Goal: Check status

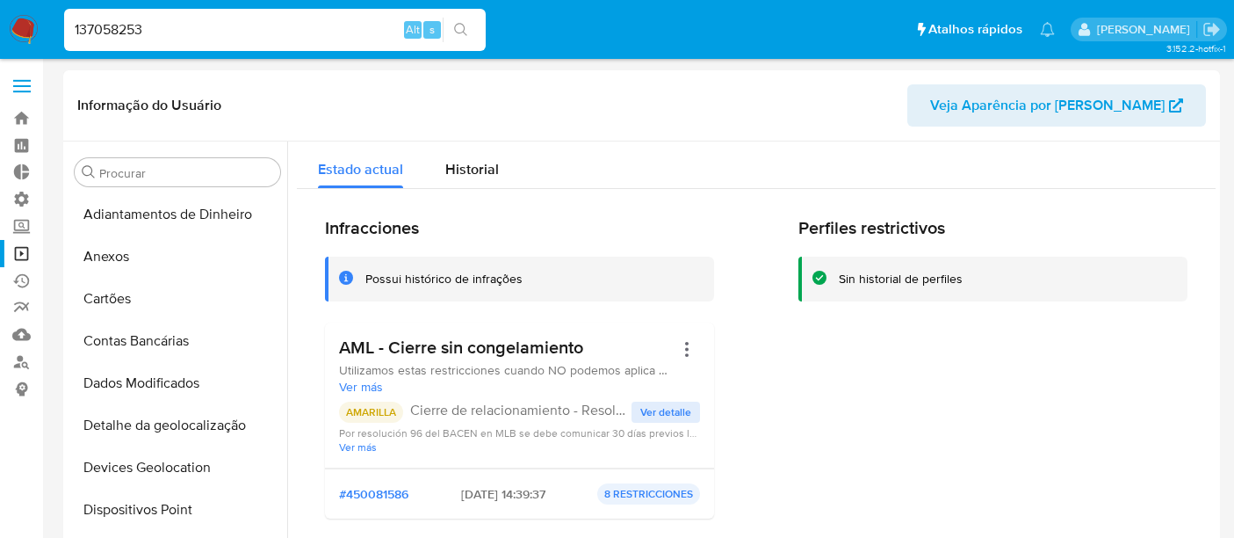
select select "10"
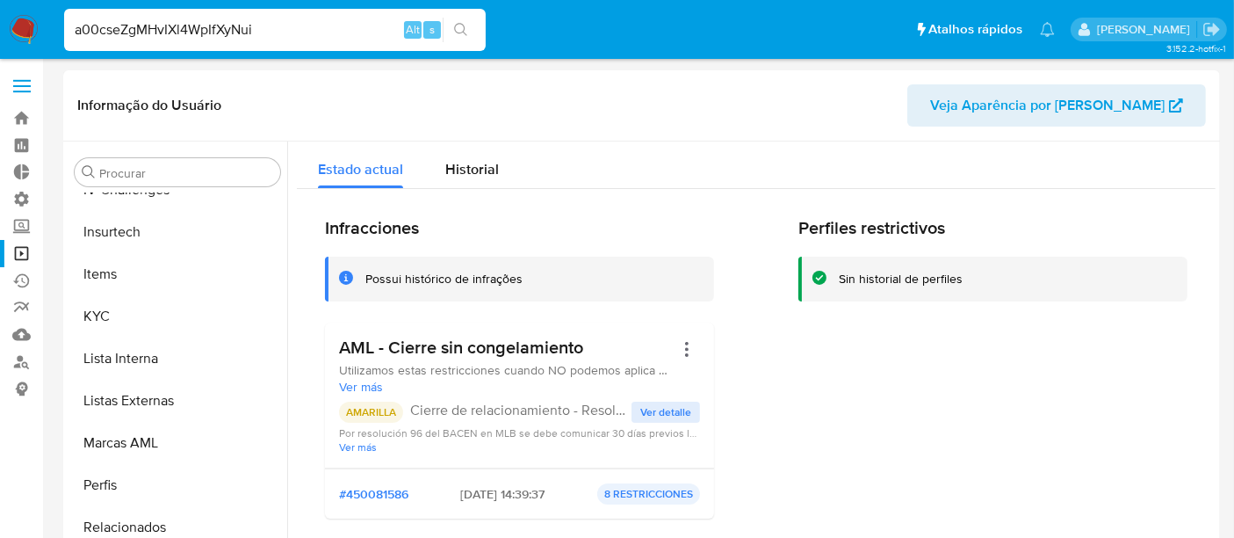
type input "a00cseZgMHvIXl4WpIfXyNui"
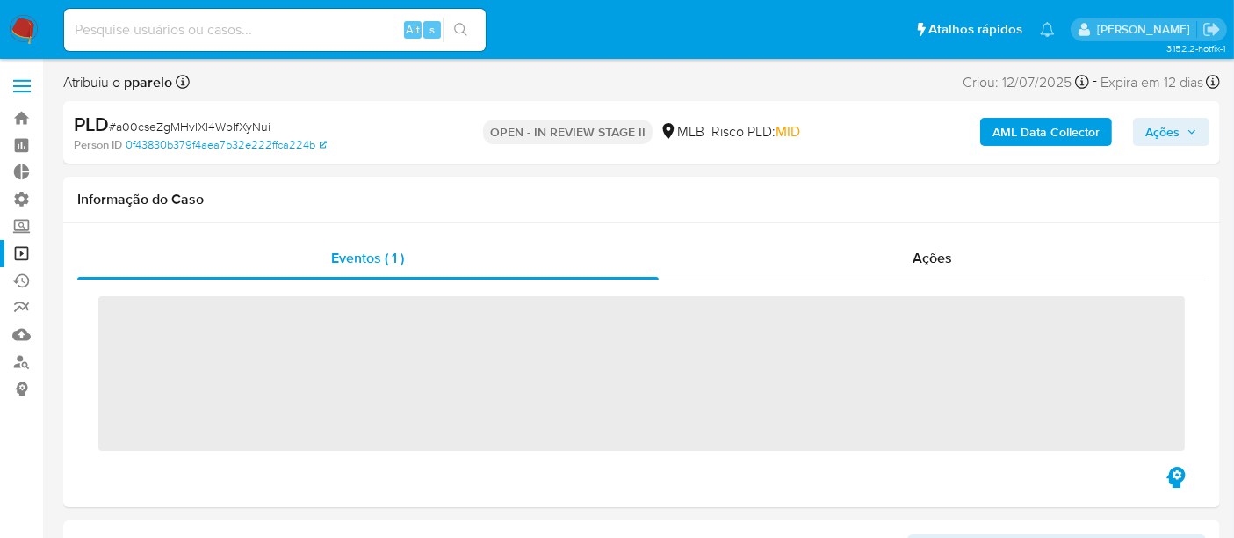
scroll to position [741, 0]
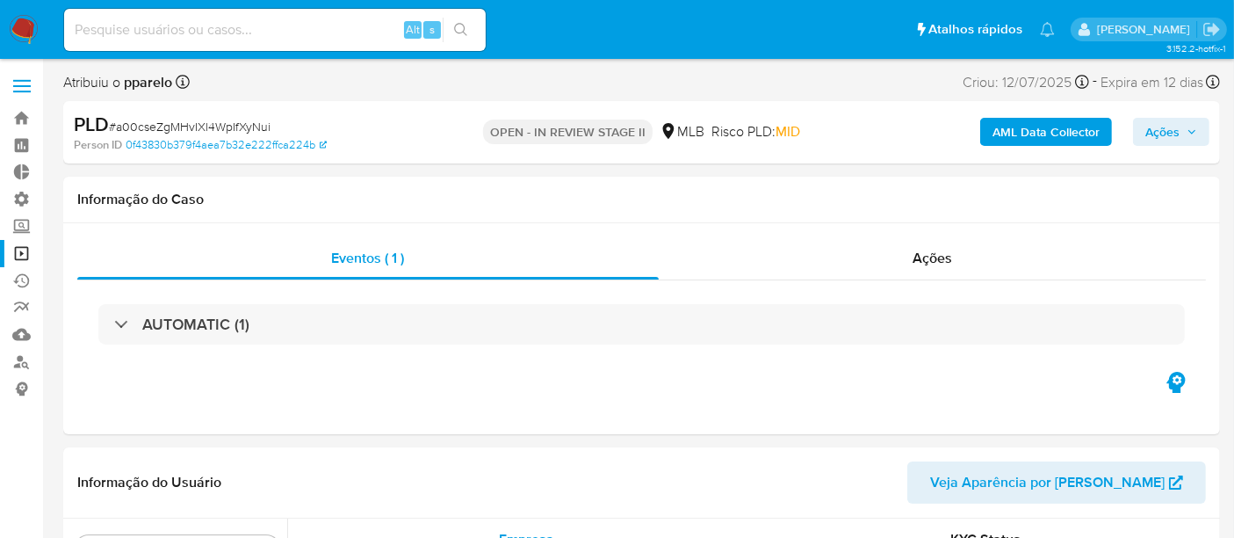
select select "10"
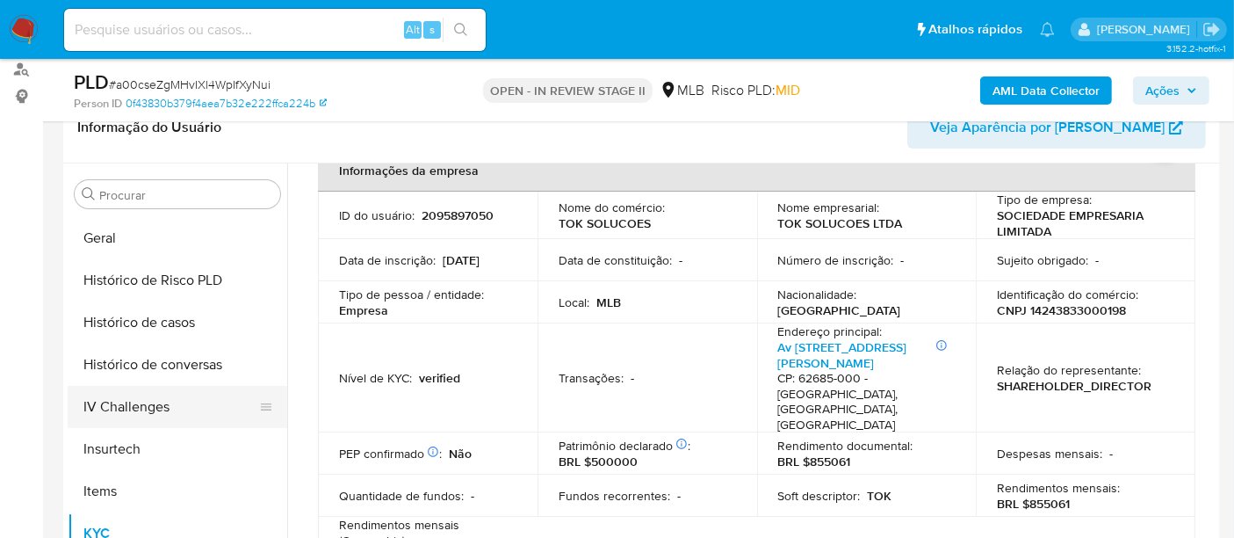
scroll to position [449, 0]
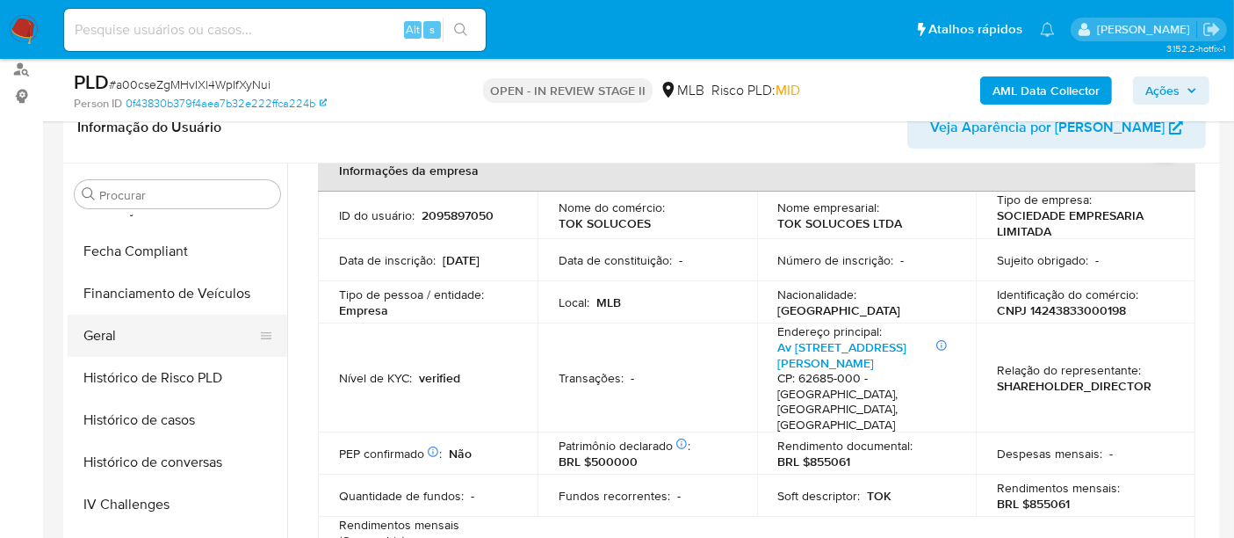
click at [123, 340] on button "Geral" at bounding box center [171, 335] width 206 height 42
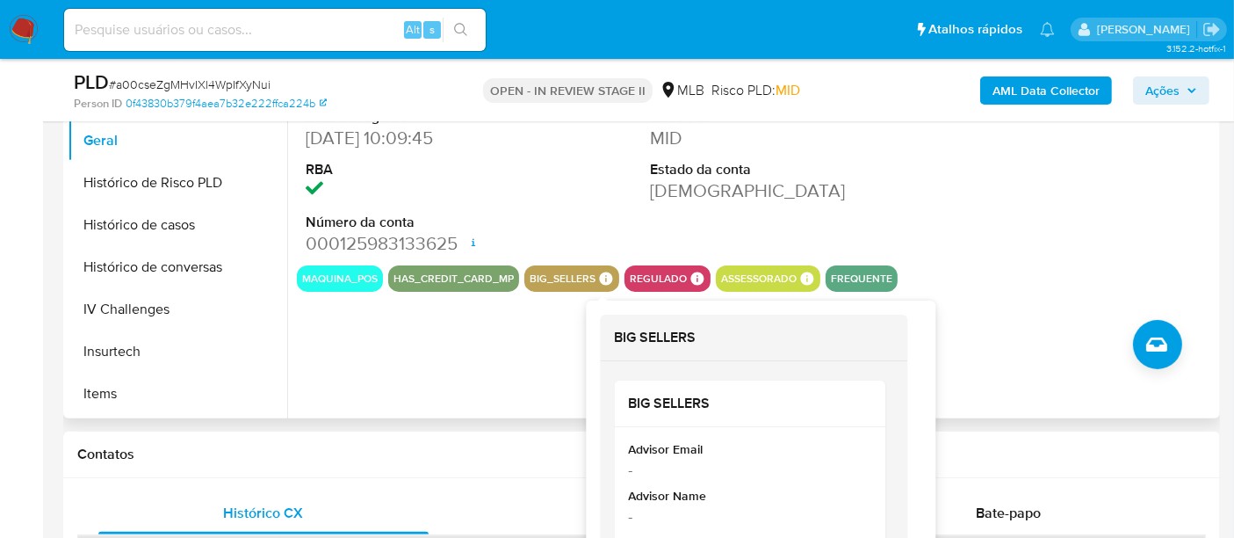
scroll to position [585, 0]
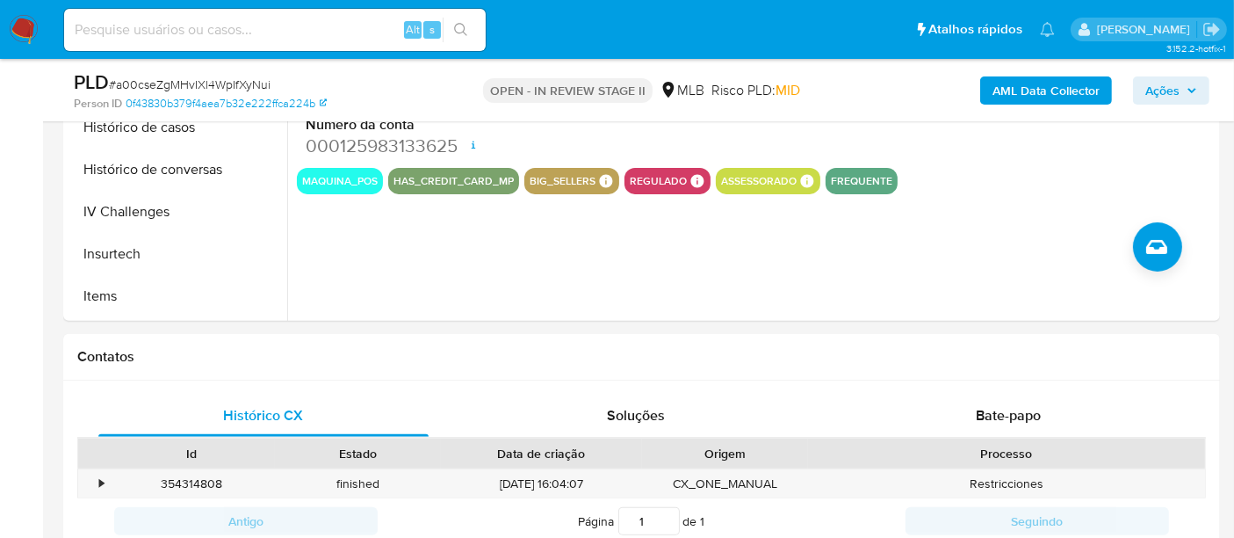
click at [157, 29] on input at bounding box center [275, 29] width 422 height 23
paste input "N2TwZv70PdlmUvvznYPXZsXs"
type input "N2TwZv70PdlmUvvznYPXZsXs"
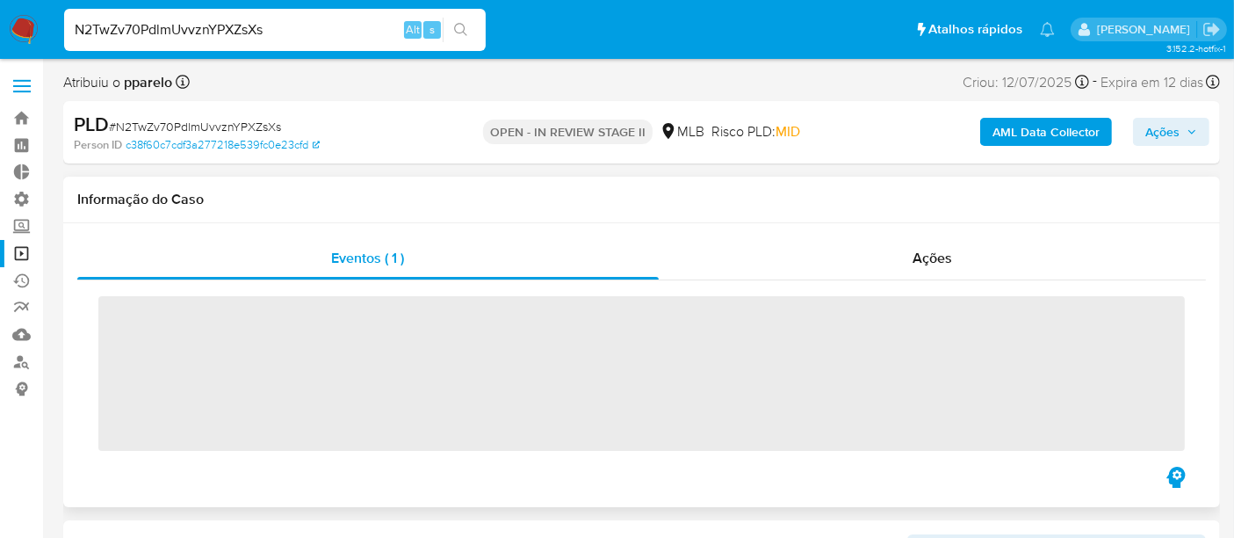
scroll to position [741, 0]
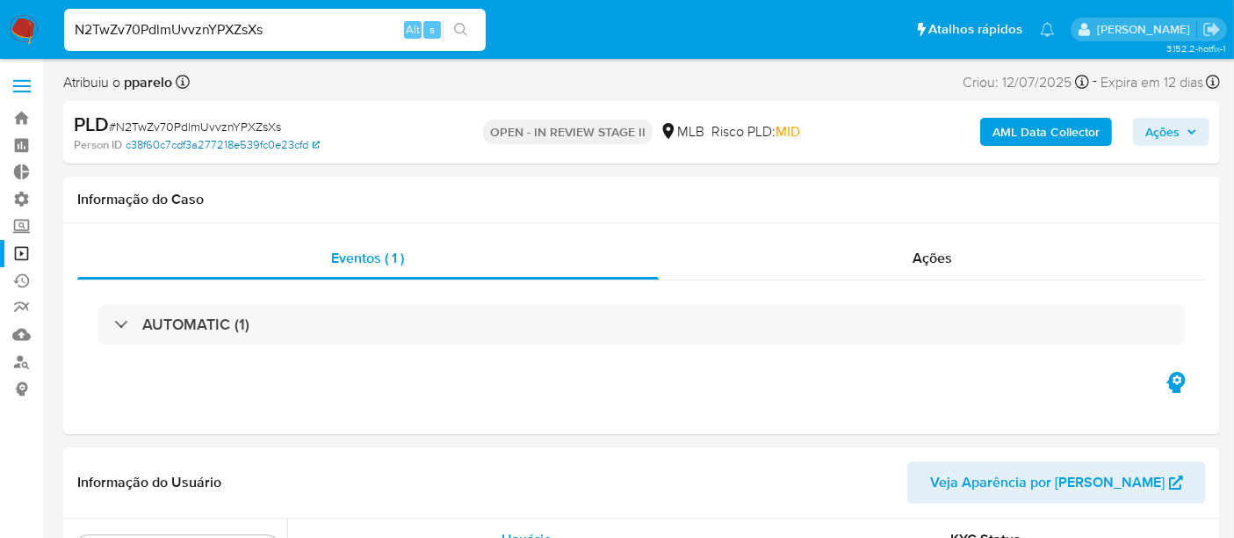
select select "10"
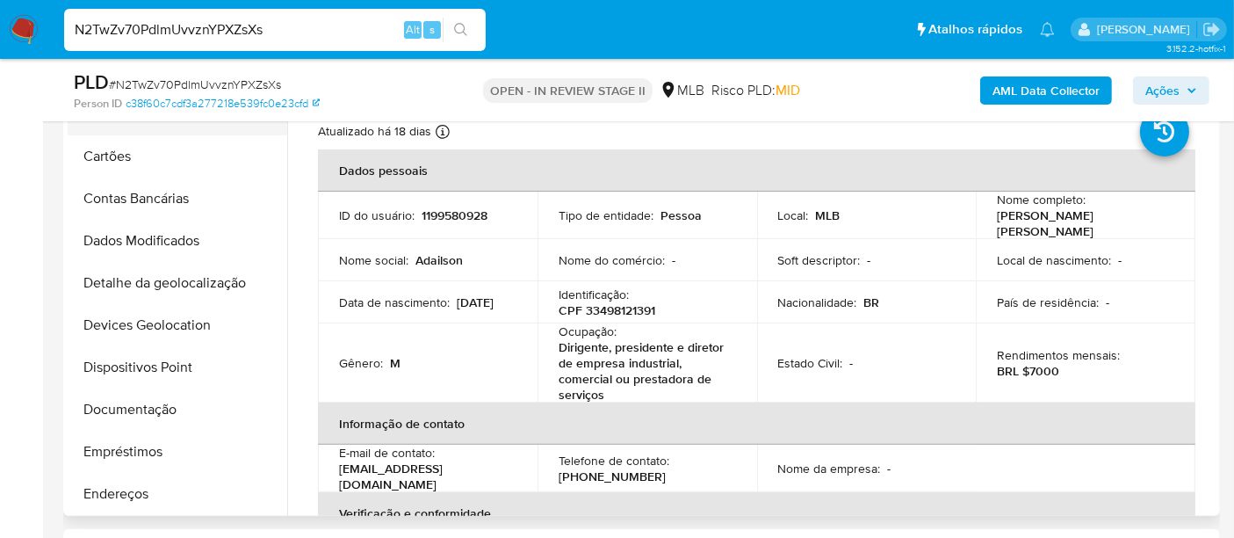
scroll to position [98, 0]
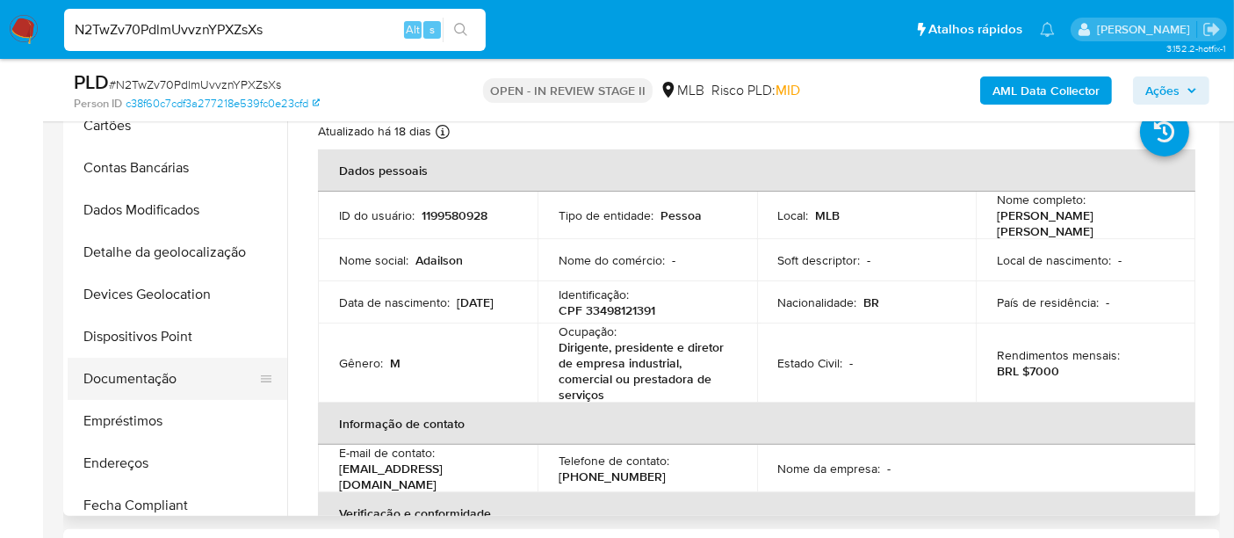
click at [158, 379] on button "Documentação" at bounding box center [171, 379] width 206 height 42
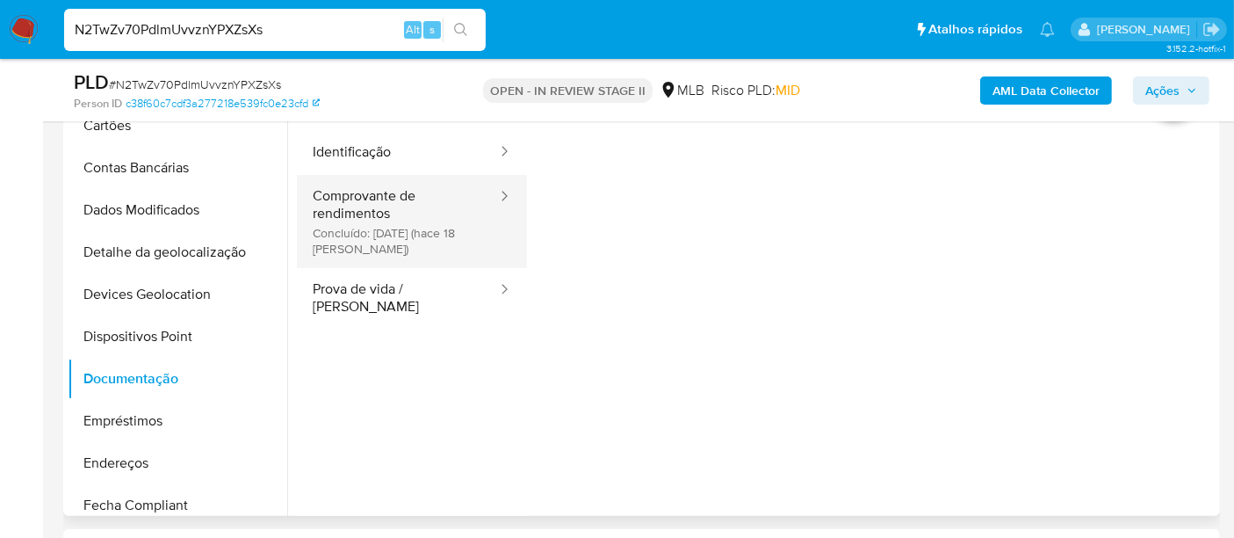
click at [434, 220] on button "Comprovante de rendimentos Concluído: [DATE] (hace 18 [PERSON_NAME])" at bounding box center [398, 221] width 202 height 93
